Goal: Communication & Community: Answer question/provide support

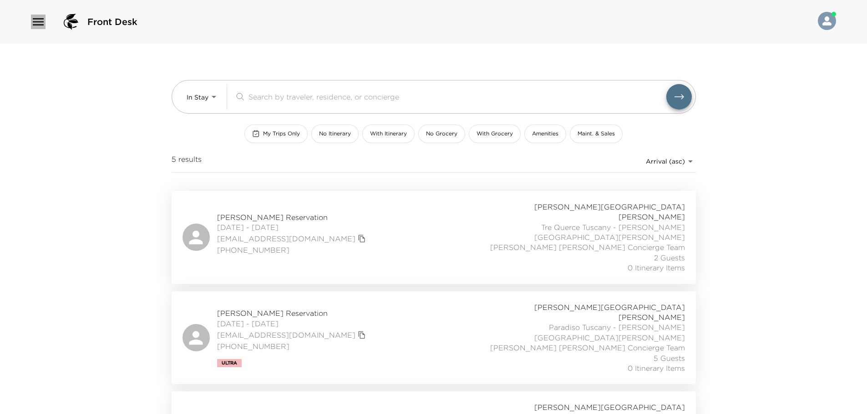
click at [40, 20] on icon "button" at bounding box center [38, 22] width 15 height 15
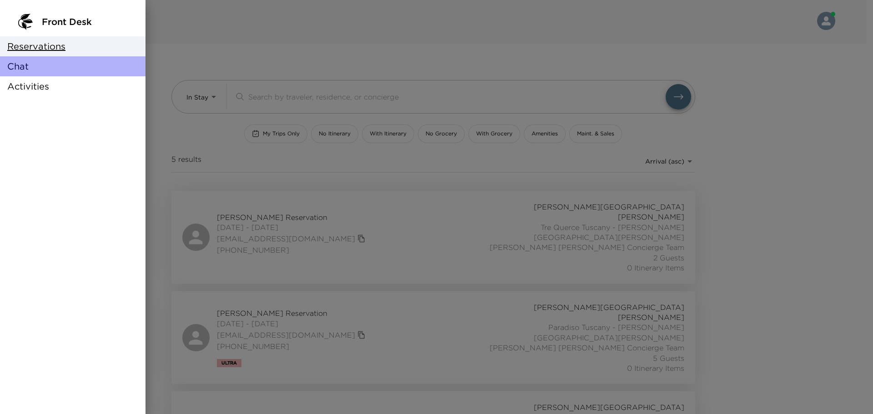
click at [60, 70] on div "Chat" at bounding box center [73, 66] width 146 height 20
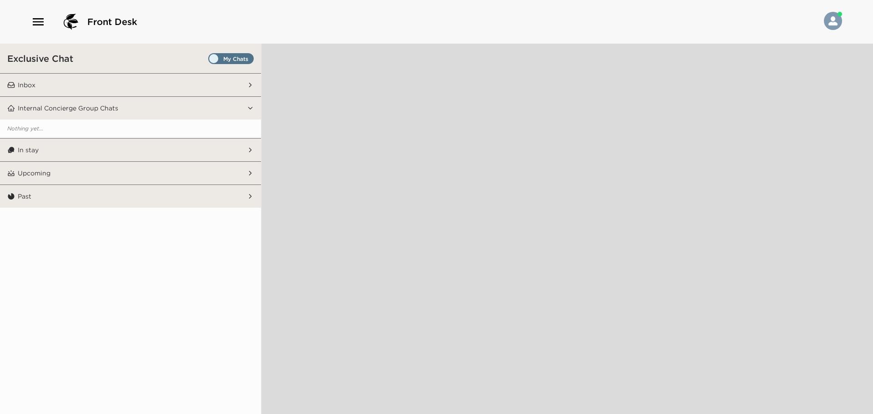
click at [242, 55] on span "Set all destinations" at bounding box center [230, 60] width 45 height 11
click at [210, 61] on input "Set all destinations" at bounding box center [210, 61] width 0 height 0
click at [240, 83] on button "Inbox" at bounding box center [131, 85] width 232 height 23
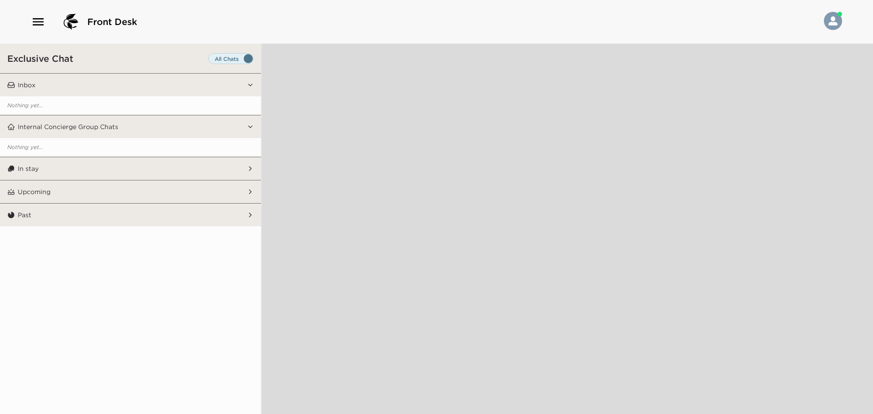
click at [128, 171] on button "In stay" at bounding box center [131, 168] width 232 height 23
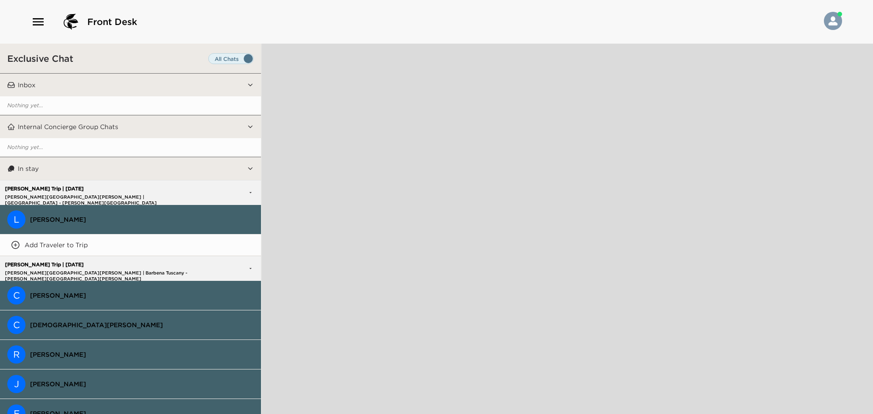
click at [125, 296] on span "[PERSON_NAME]" at bounding box center [142, 296] width 224 height 8
click at [124, 296] on div "[PERSON_NAME]" at bounding box center [142, 296] width 224 height 8
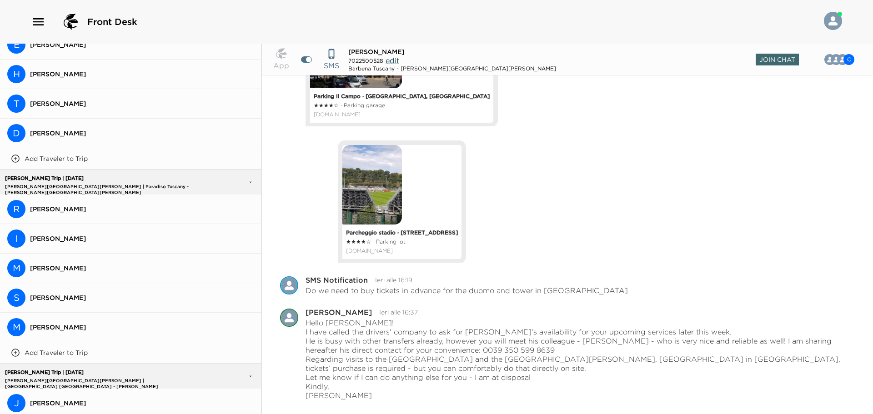
scroll to position [500, 0]
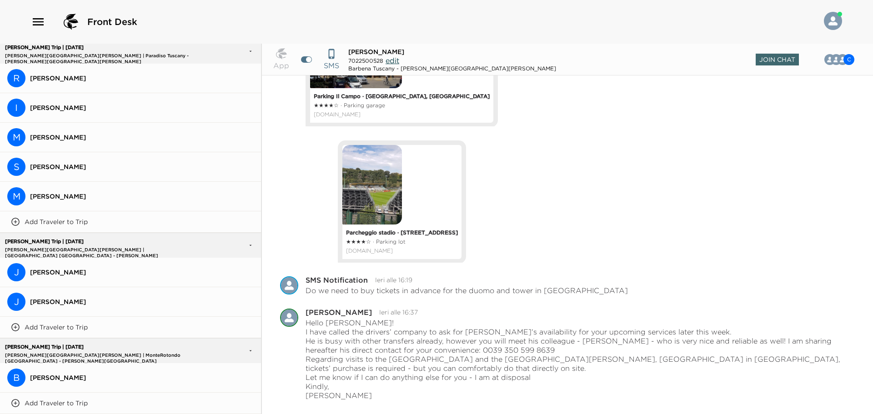
click at [98, 281] on button "J [PERSON_NAME]" at bounding box center [130, 273] width 261 height 30
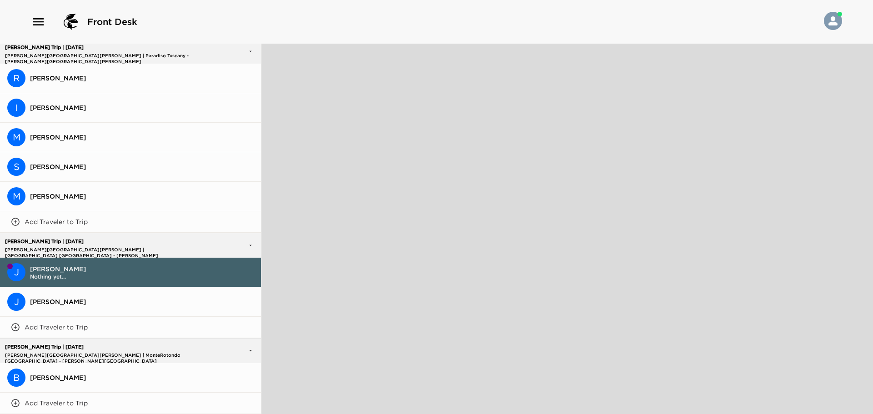
click at [100, 276] on span "Nothing yet..." at bounding box center [142, 276] width 224 height 7
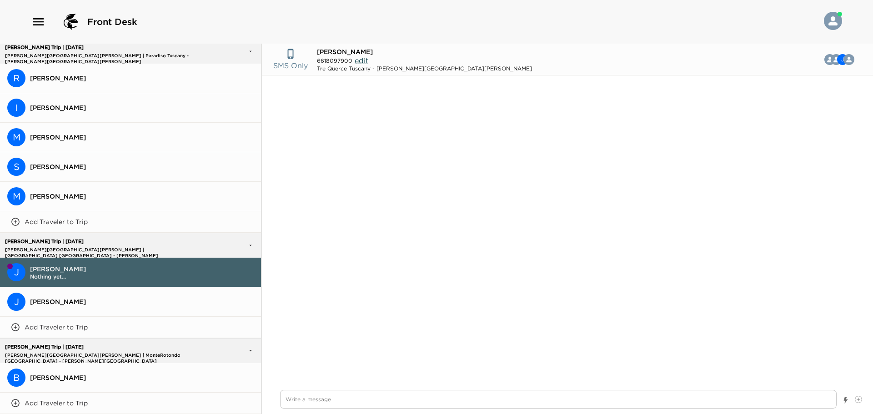
click at [82, 66] on button "R [PERSON_NAME]" at bounding box center [130, 79] width 261 height 30
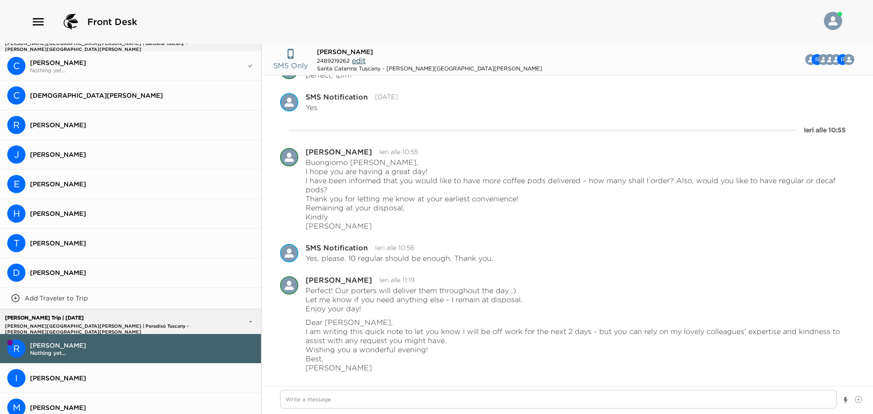
scroll to position [227, 0]
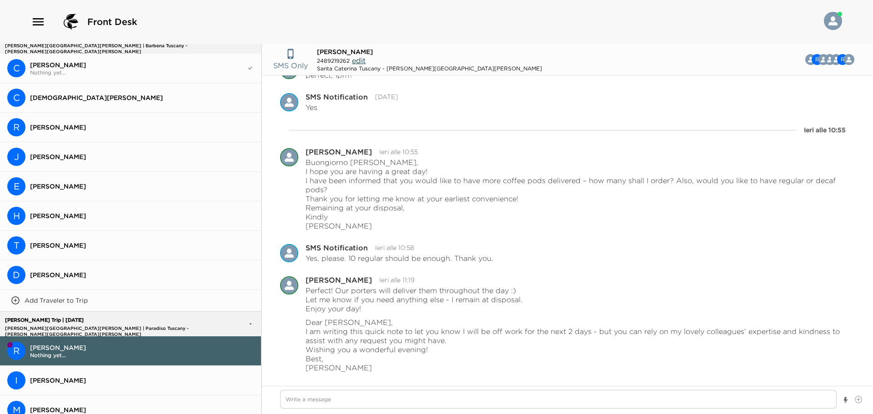
click at [104, 54] on button "C [PERSON_NAME] Nothing yet..." at bounding box center [130, 69] width 261 height 30
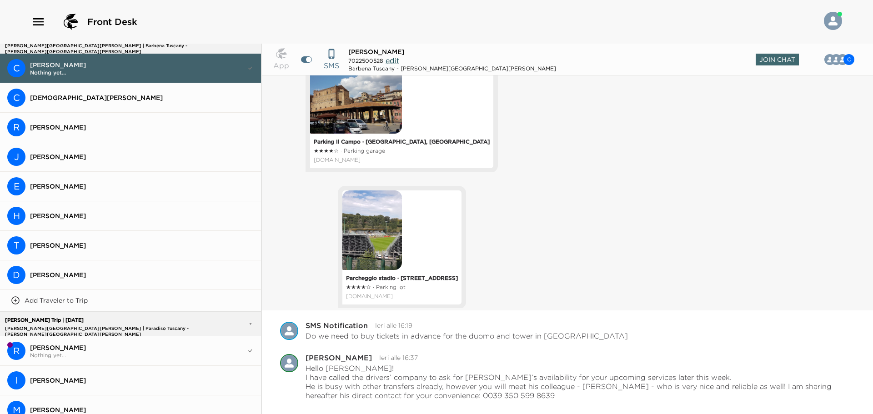
scroll to position [940, 0]
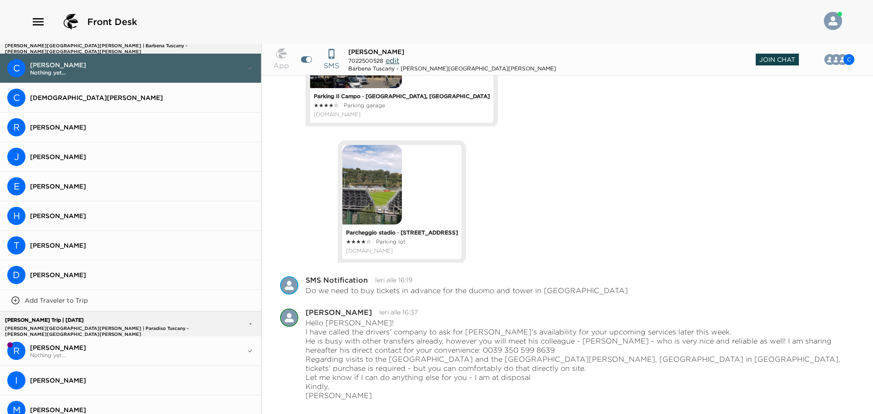
click at [777, 60] on span "Join Chat" at bounding box center [777, 60] width 43 height 12
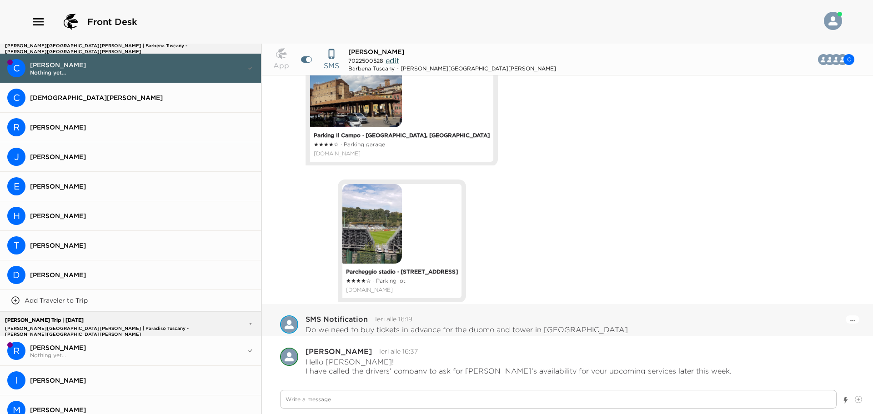
scroll to position [968, 0]
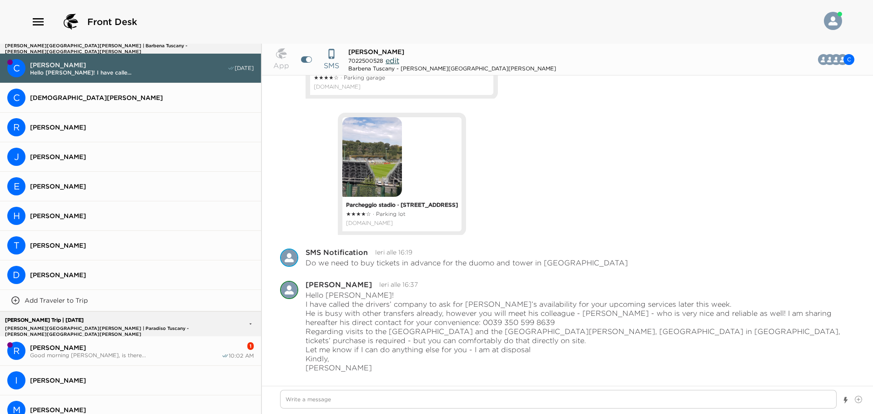
click at [101, 346] on span "[PERSON_NAME]" at bounding box center [126, 348] width 192 height 8
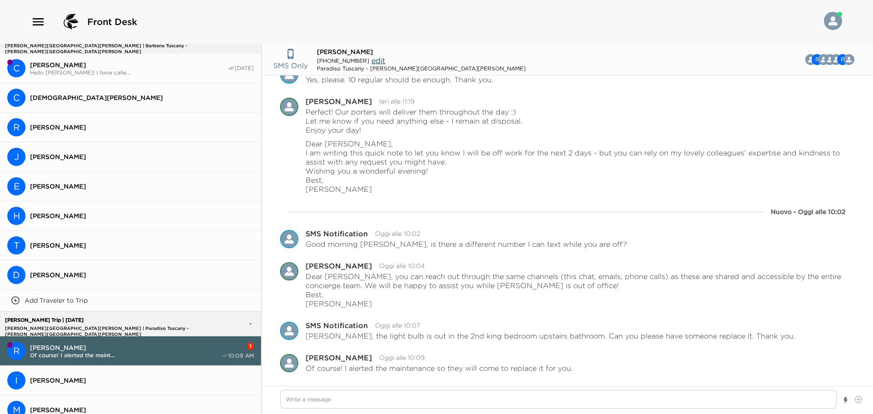
scroll to position [787, 0]
type textarea "x"
